Goal: Transaction & Acquisition: Purchase product/service

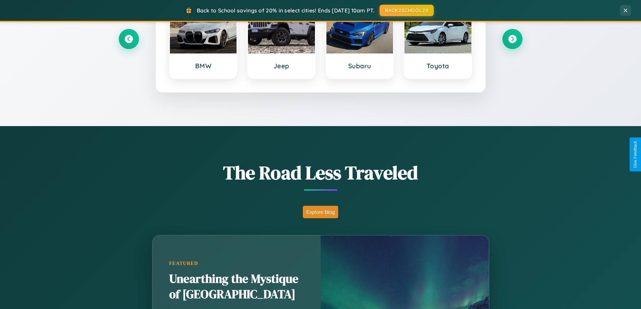
scroll to position [463, 0]
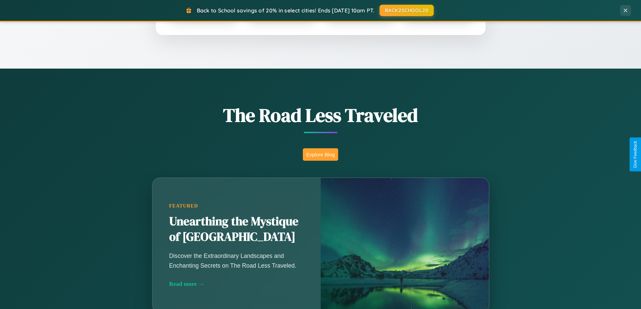
click at [320, 154] on button "Explore Blog" at bounding box center [320, 154] width 35 height 12
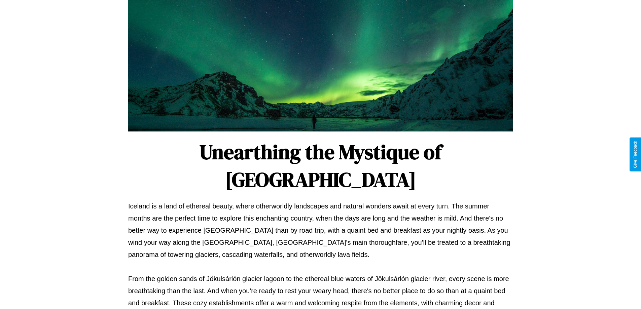
scroll to position [218, 0]
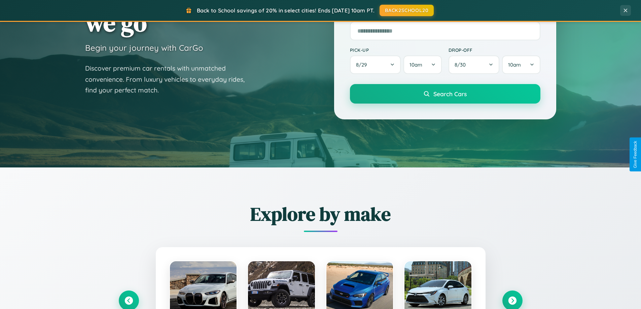
scroll to position [20, 0]
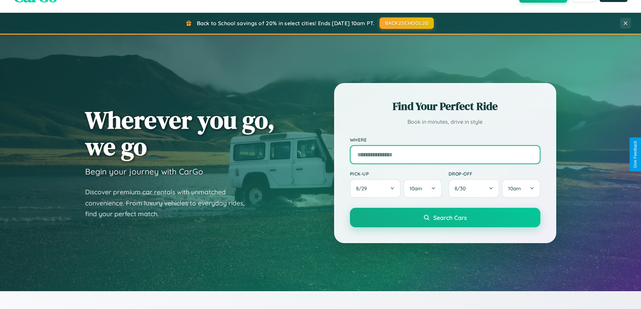
click at [445, 154] on input "text" at bounding box center [445, 154] width 190 height 19
type input "**********"
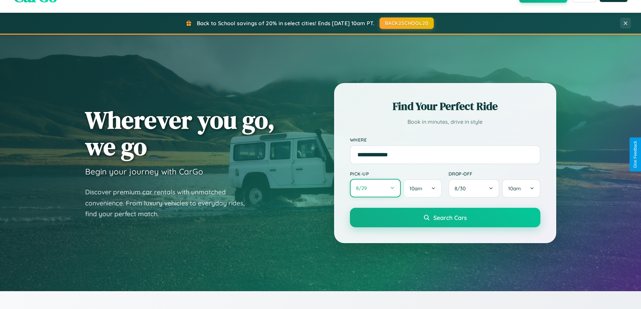
click at [375, 189] on button "8 / 29" at bounding box center [375, 188] width 51 height 19
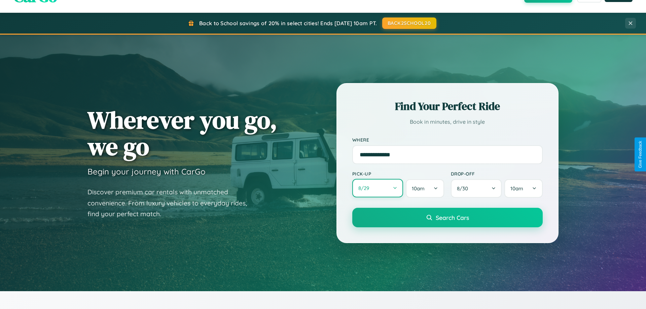
select select "*"
select select "****"
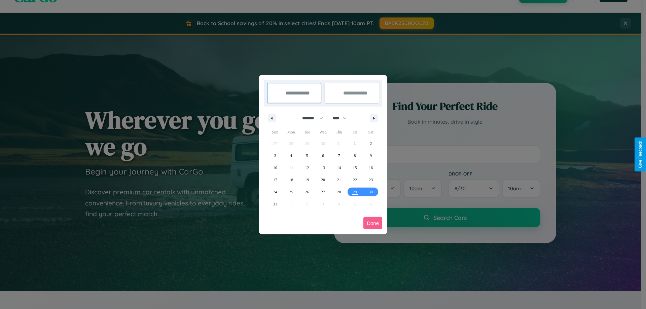
drag, startPoint x: 309, startPoint y: 118, endPoint x: 323, endPoint y: 135, distance: 21.5
click at [309, 118] on select "******* ******** ***** ***** *** **** **** ****** ********* ******* ******** **…" at bounding box center [311, 118] width 29 height 11
select select "*"
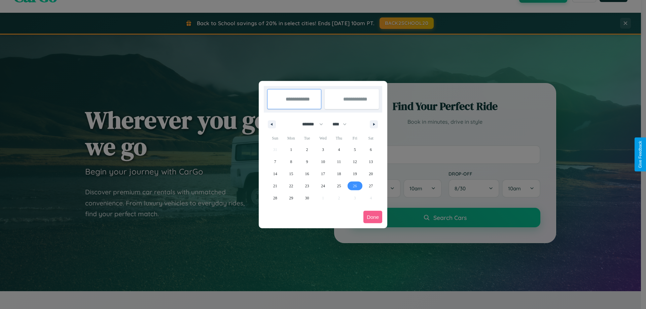
click at [355, 186] on span "26" at bounding box center [355, 186] width 4 height 12
type input "**********"
click at [275, 198] on span "28" at bounding box center [275, 198] width 4 height 12
type input "**********"
click at [373, 217] on button "Done" at bounding box center [372, 217] width 19 height 12
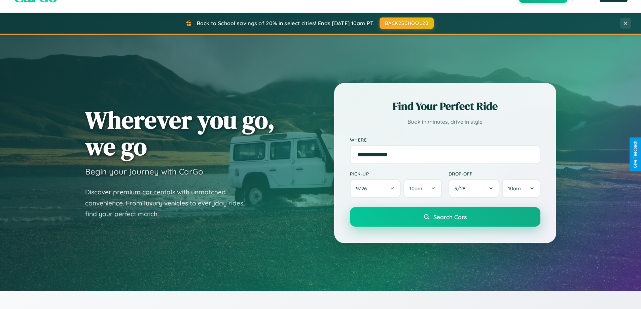
click at [445, 217] on span "Search Cars" at bounding box center [449, 216] width 33 height 7
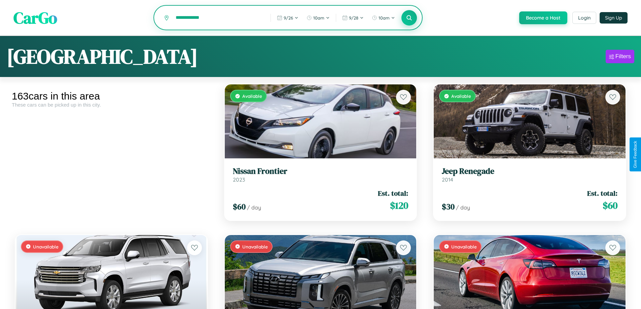
type input "**********"
click at [409, 18] on icon at bounding box center [409, 17] width 6 height 6
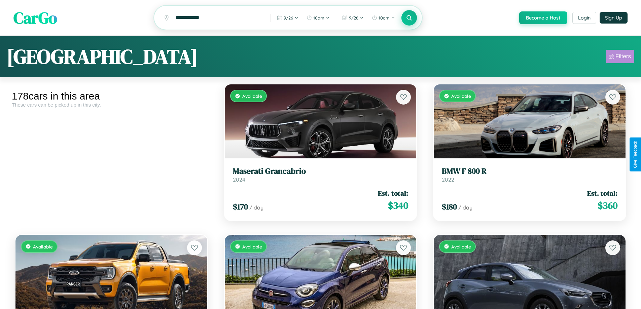
click at [620, 58] on div "Filters" at bounding box center [622, 56] width 15 height 7
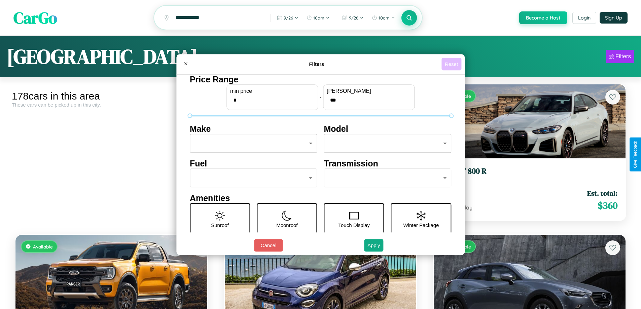
click at [452, 64] on button "Reset" at bounding box center [451, 64] width 20 height 12
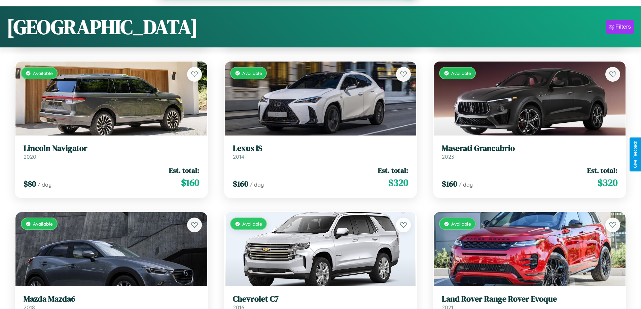
scroll to position [7928, 0]
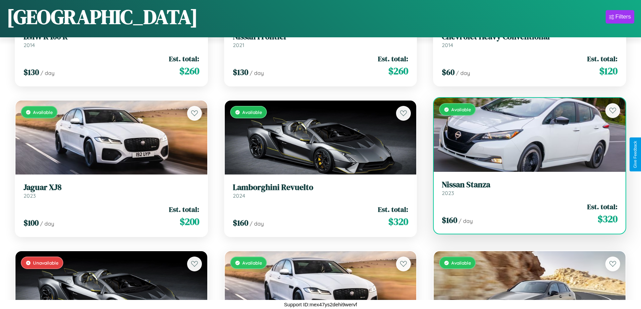
click at [525, 191] on link "Nissan Stanza 2023" at bounding box center [530, 188] width 176 height 16
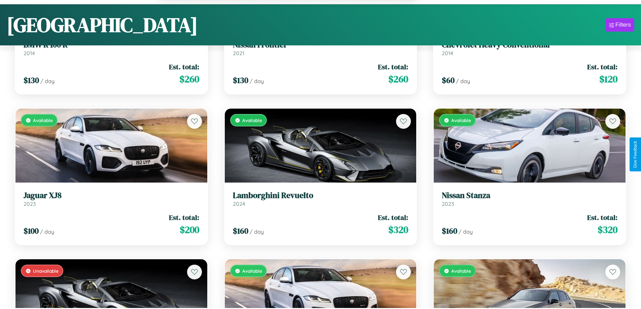
scroll to position [1350, 0]
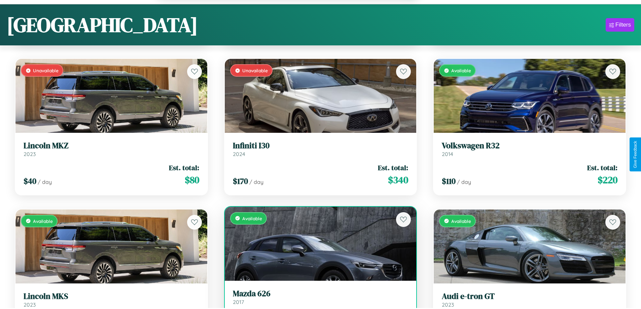
click at [318, 298] on h3 "Mazda 626" at bounding box center [321, 294] width 176 height 10
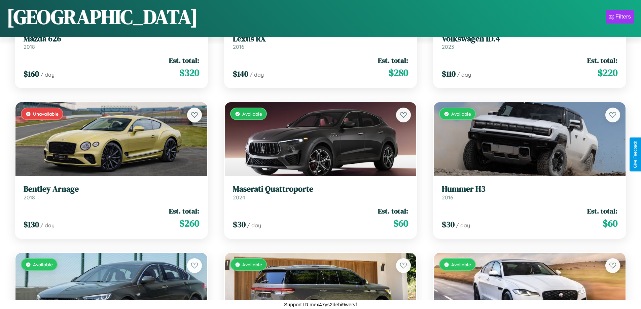
scroll to position [2806, 0]
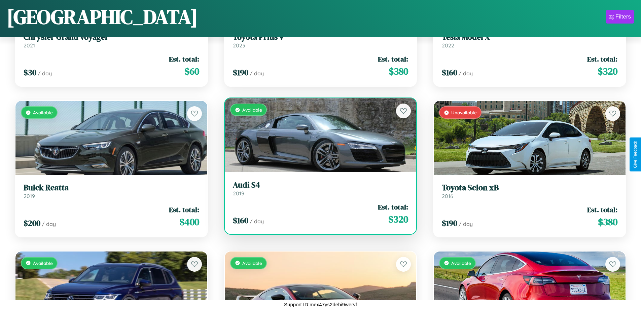
click at [318, 188] on h3 "Audi S4" at bounding box center [321, 185] width 176 height 10
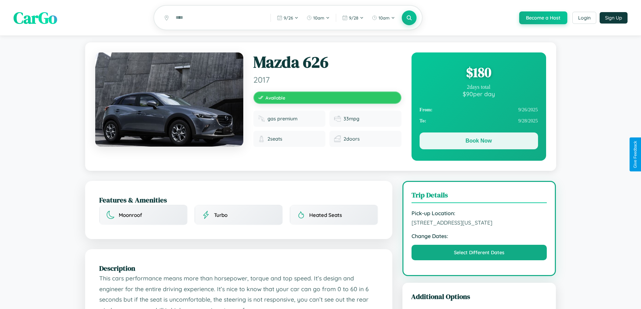
click at [478, 142] on button "Book Now" at bounding box center [478, 141] width 118 height 17
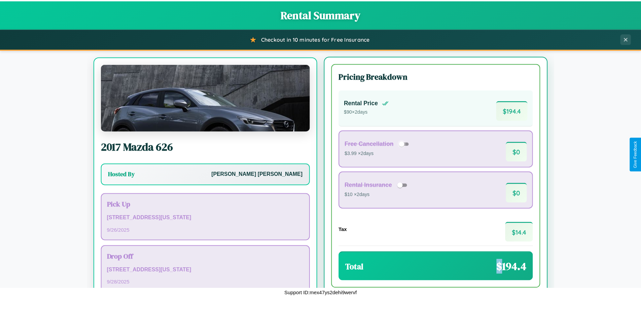
scroll to position [31, 0]
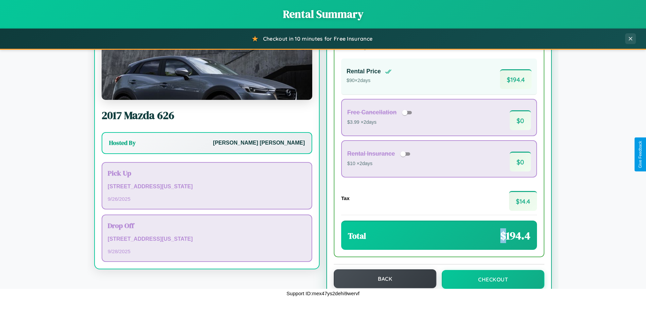
click at [382, 279] on button "Back" at bounding box center [385, 278] width 103 height 19
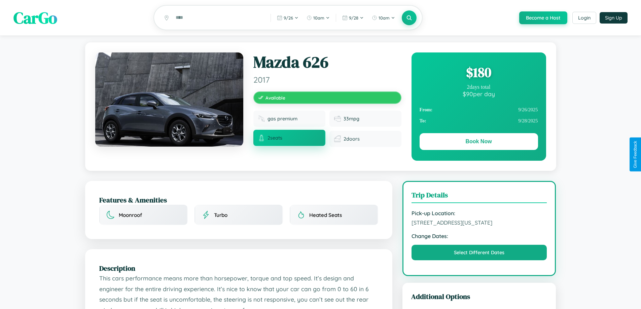
scroll to position [73, 0]
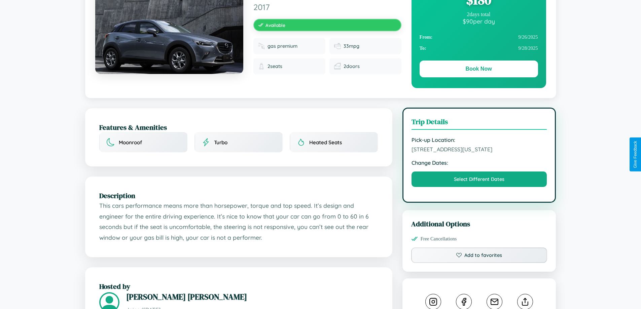
click at [479, 153] on span "9075 Broadway Philadelphia Pennsylvania 44678 United States" at bounding box center [479, 149] width 136 height 7
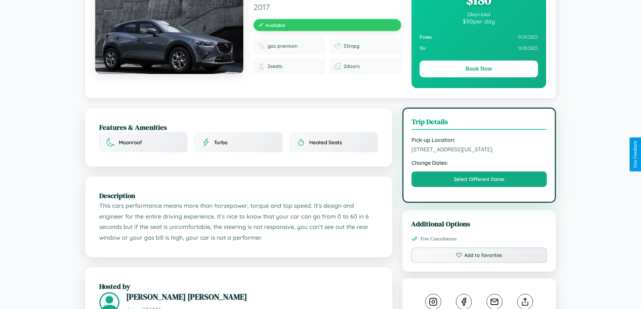
click at [479, 153] on span "9075 Broadway Philadelphia Pennsylvania 44678 United States" at bounding box center [479, 149] width 136 height 7
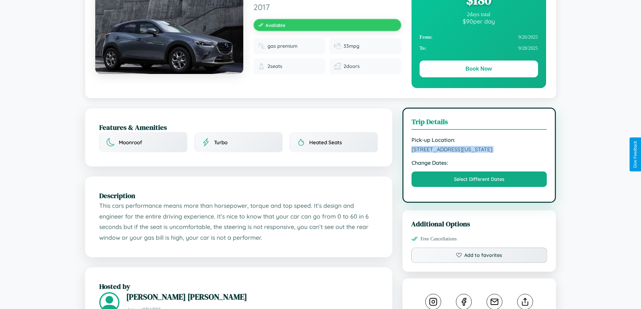
click at [479, 153] on span "9075 Broadway Philadelphia Pennsylvania 44678 United States" at bounding box center [479, 149] width 136 height 7
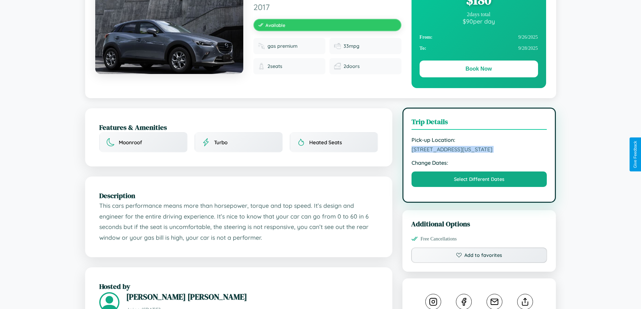
click at [479, 153] on span "9075 Broadway Philadelphia Pennsylvania 44678 United States" at bounding box center [479, 149] width 136 height 7
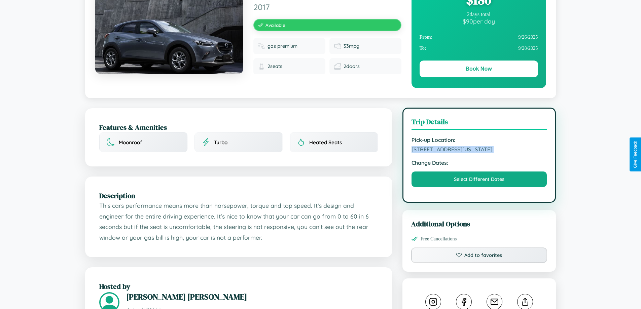
click at [479, 153] on span "9075 Broadway Philadelphia Pennsylvania 44678 United States" at bounding box center [479, 149] width 136 height 7
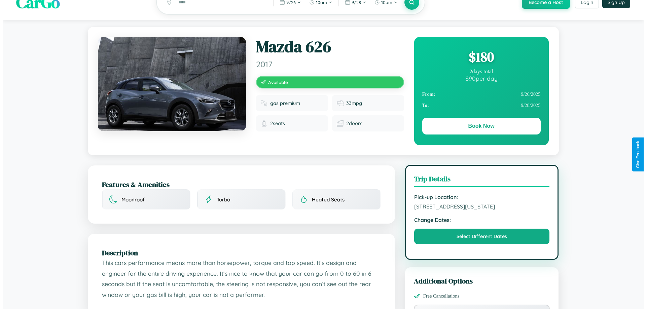
scroll to position [0, 0]
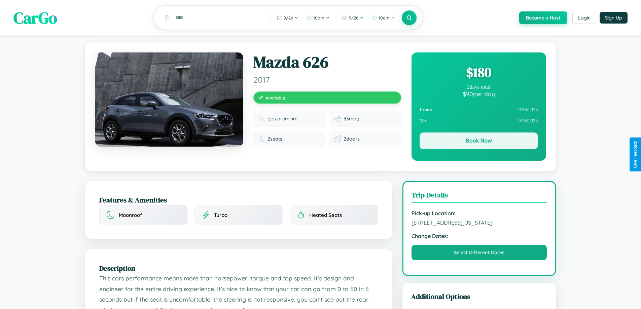
click at [478, 142] on button "Book Now" at bounding box center [478, 141] width 118 height 17
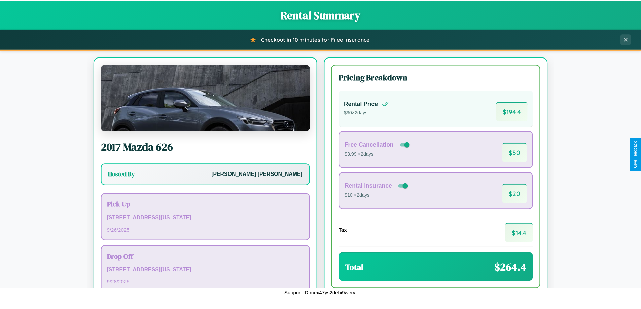
scroll to position [46, 0]
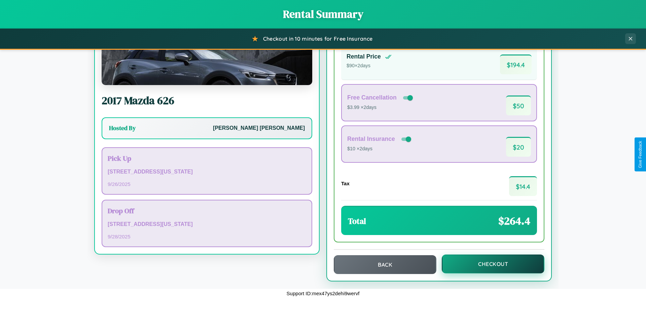
click at [488, 264] on button "Checkout" at bounding box center [493, 264] width 103 height 19
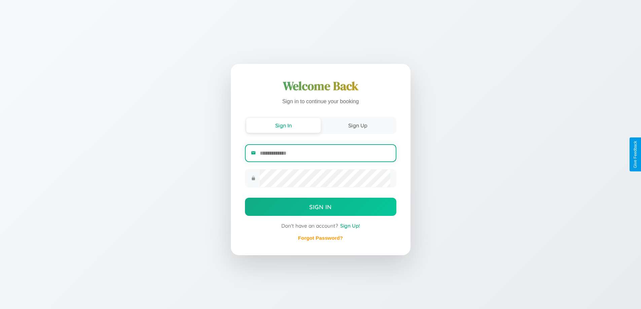
click at [325, 153] on input "email" at bounding box center [325, 153] width 130 height 16
type input "**********"
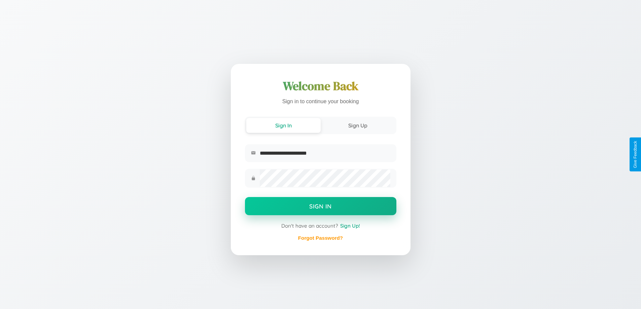
click at [320, 207] on button "Sign In" at bounding box center [320, 206] width 151 height 18
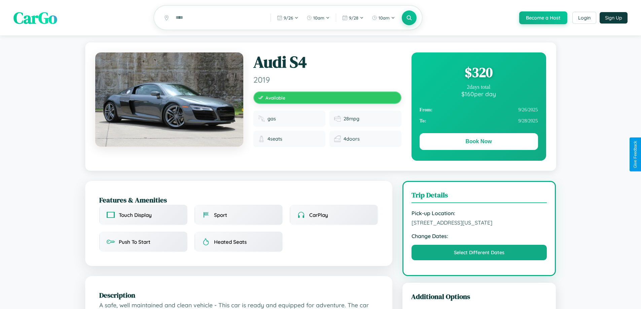
click at [478, 73] on div "$ 320" at bounding box center [478, 72] width 118 height 18
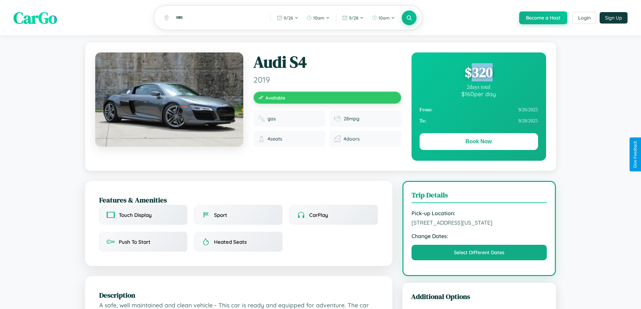
click at [478, 73] on div "$ 320" at bounding box center [478, 72] width 118 height 18
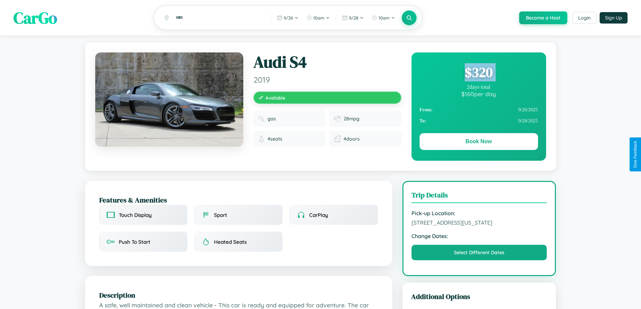
click at [478, 73] on div "$ 320" at bounding box center [478, 72] width 118 height 18
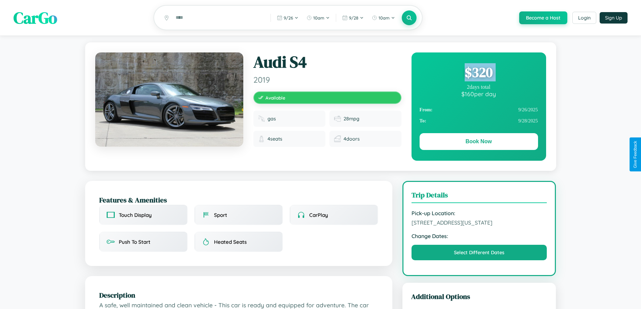
click at [478, 73] on div "$ 320" at bounding box center [478, 72] width 118 height 18
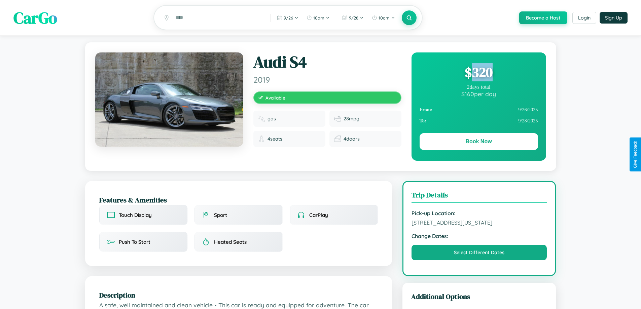
click at [478, 73] on div "$ 320" at bounding box center [478, 72] width 118 height 18
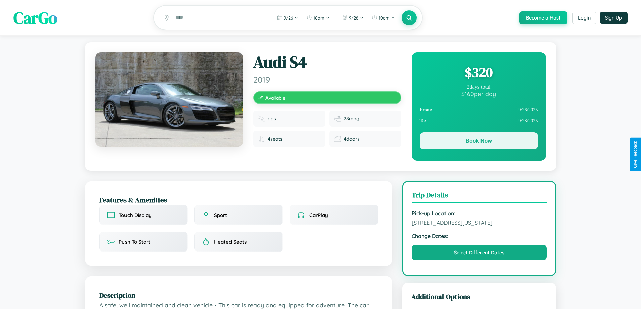
click at [478, 142] on button "Book Now" at bounding box center [478, 141] width 118 height 17
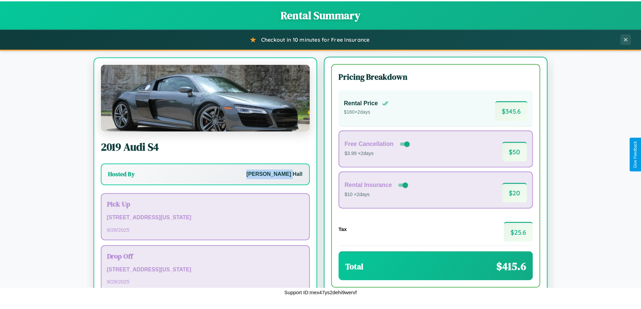
scroll to position [31, 0]
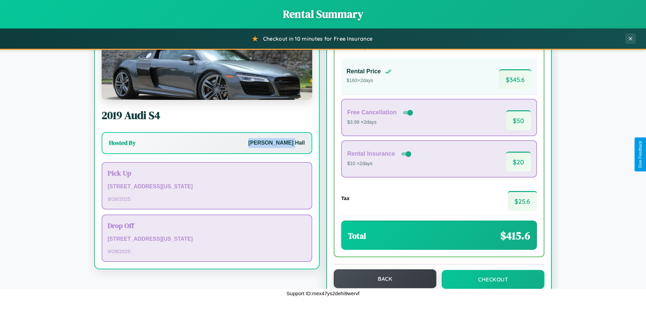
click at [382, 279] on button "Back" at bounding box center [385, 278] width 103 height 19
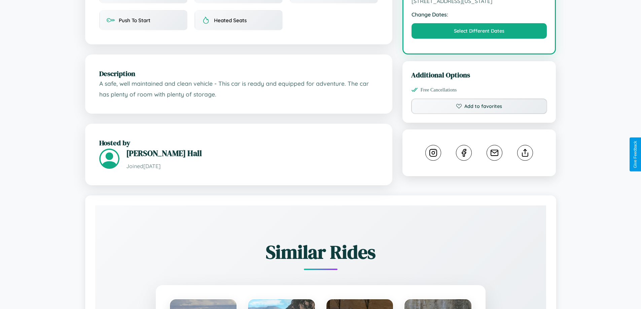
scroll to position [228, 0]
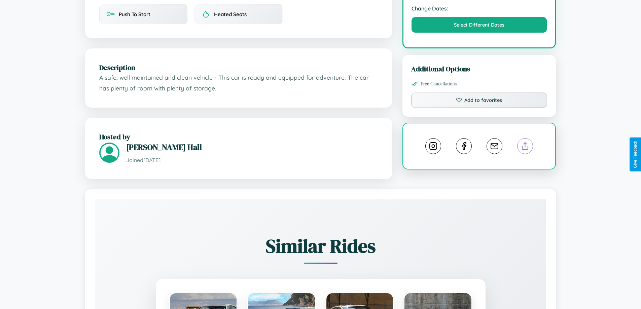
click at [525, 147] on line at bounding box center [525, 145] width 0 height 5
